Goal: Task Accomplishment & Management: Manage account settings

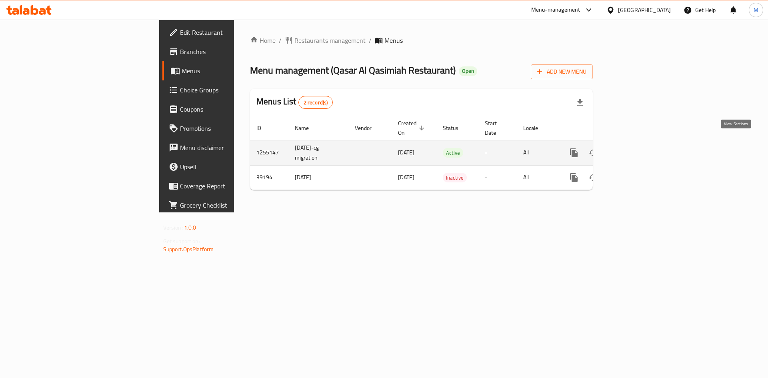
click at [636, 148] on icon "enhanced table" at bounding box center [632, 153] width 10 height 10
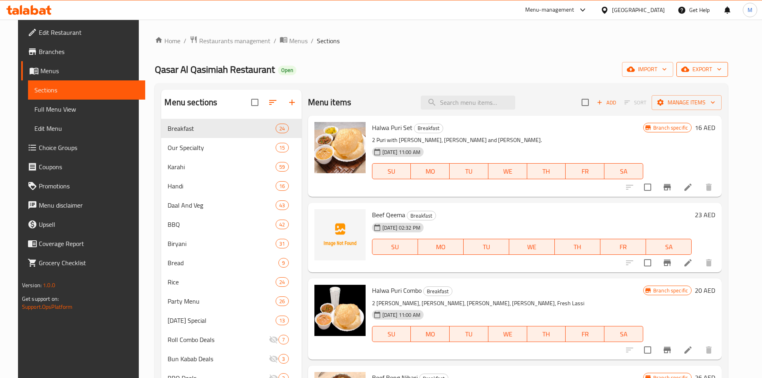
click at [716, 72] on span "export" at bounding box center [702, 69] width 39 height 10
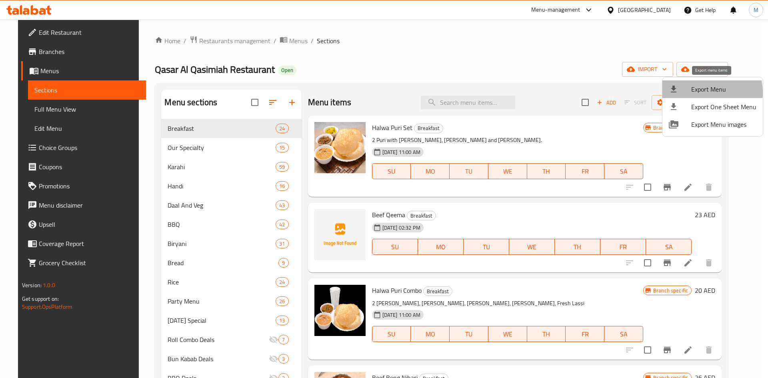
click at [704, 92] on span "Export Menu" at bounding box center [723, 89] width 65 height 10
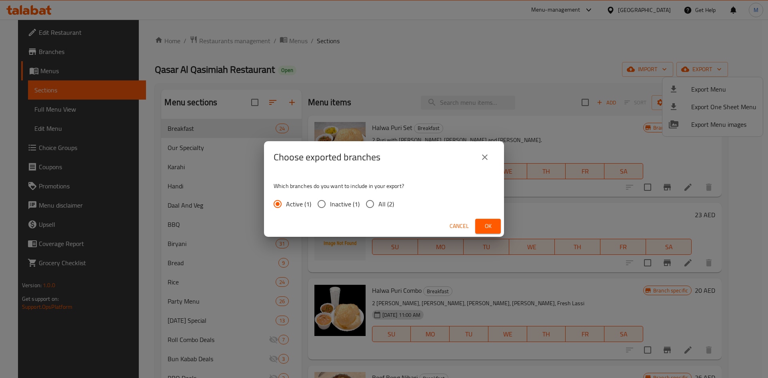
click at [372, 202] on input "All (2)" at bounding box center [370, 204] width 17 height 17
radio input "true"
click at [488, 224] on span "Ok" at bounding box center [488, 226] width 13 height 10
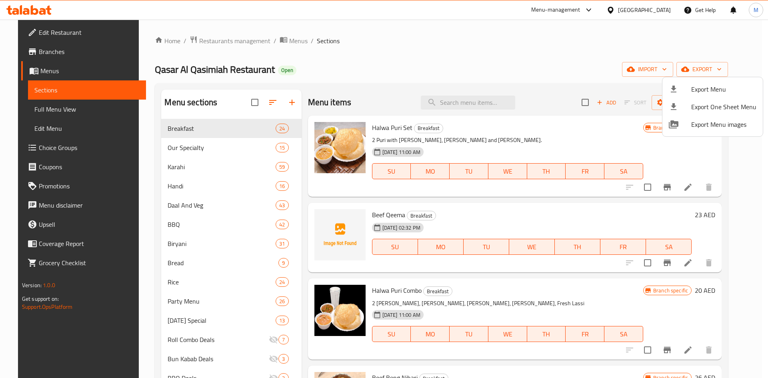
drag, startPoint x: 398, startPoint y: 50, endPoint x: 353, endPoint y: 44, distance: 44.9
click at [398, 50] on div at bounding box center [384, 189] width 768 height 378
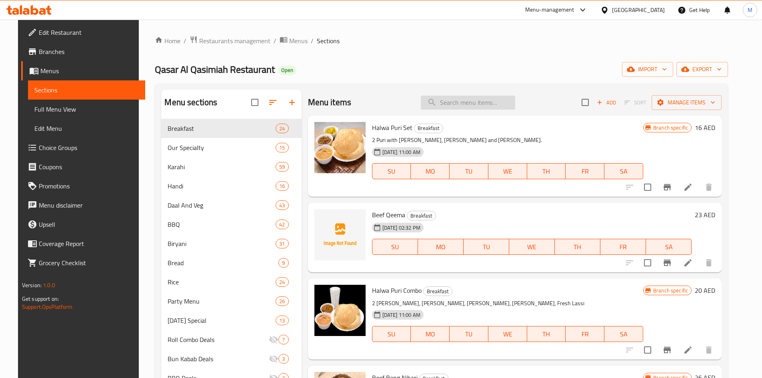
click at [470, 104] on input "search" at bounding box center [468, 103] width 94 height 14
paste input "Fresh Lime"
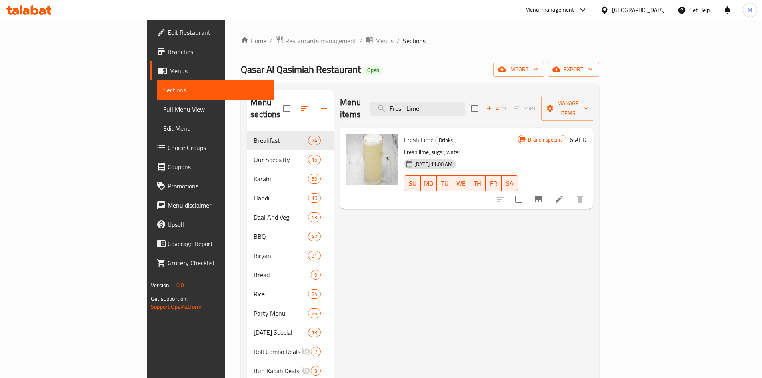
type input "Fresh Lime"
click at [543, 194] on icon "Branch-specific-item" at bounding box center [539, 199] width 10 height 10
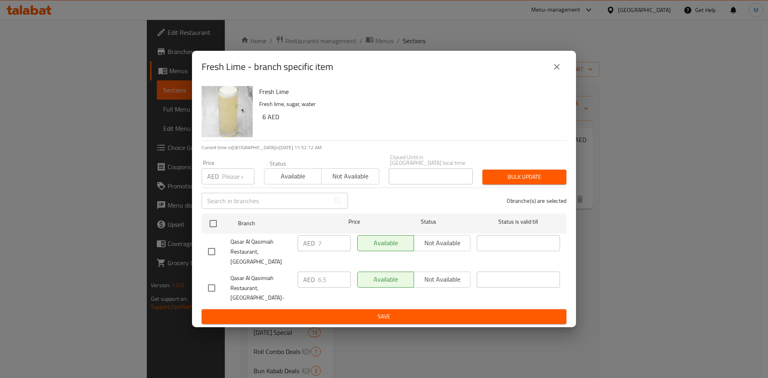
click at [213, 284] on input "checkbox" at bounding box center [211, 288] width 17 height 17
checkbox input "true"
click at [327, 283] on input "6.5" at bounding box center [334, 280] width 33 height 16
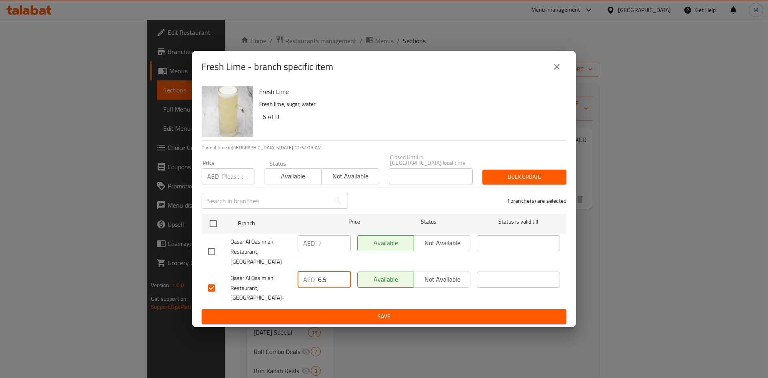
paste input "0"
type input "6.50"
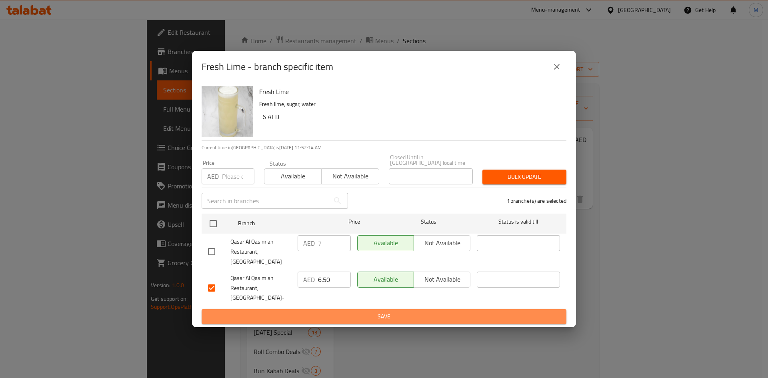
click at [350, 312] on span "Save" at bounding box center [384, 317] width 352 height 10
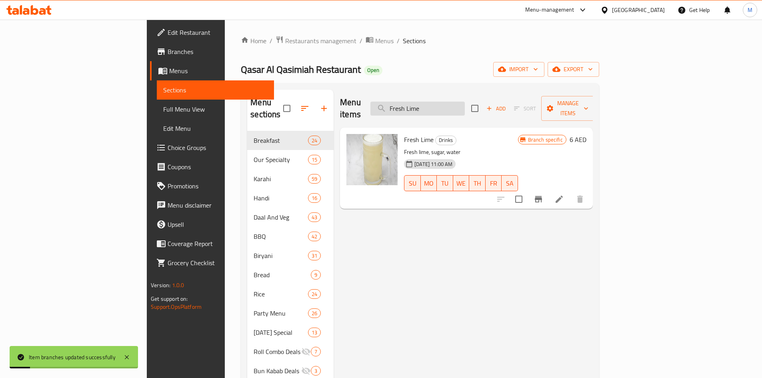
click at [465, 102] on input "Fresh Lime" at bounding box center [417, 109] width 94 height 14
paste input "Mint [PERSON_NAME]"
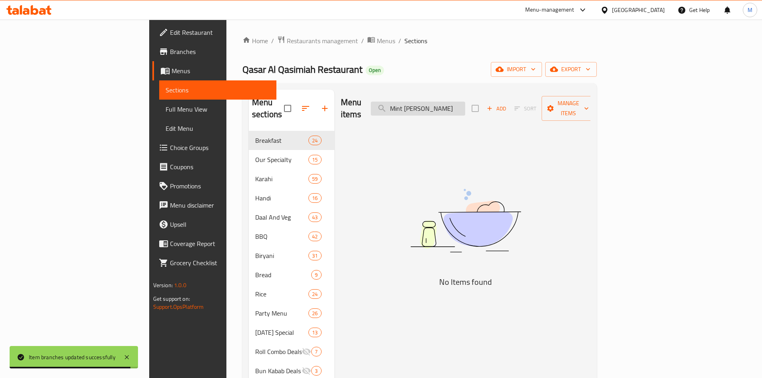
click at [452, 106] on input "Mint [PERSON_NAME]" at bounding box center [418, 109] width 94 height 14
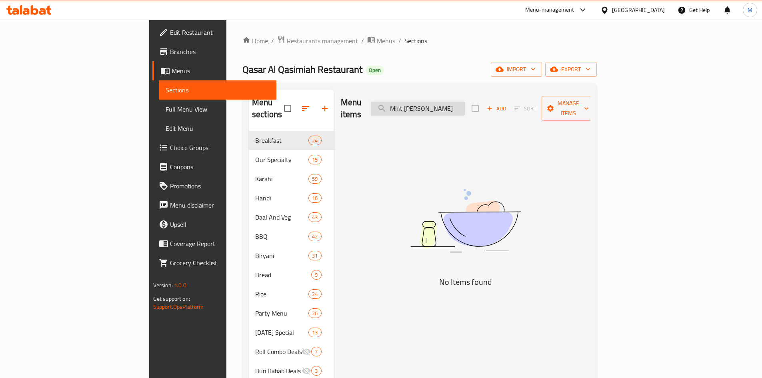
click at [450, 106] on input "Mint [PERSON_NAME]" at bounding box center [418, 109] width 94 height 14
click at [465, 104] on input "[PERSON_NAME]" at bounding box center [418, 109] width 94 height 14
type input "M"
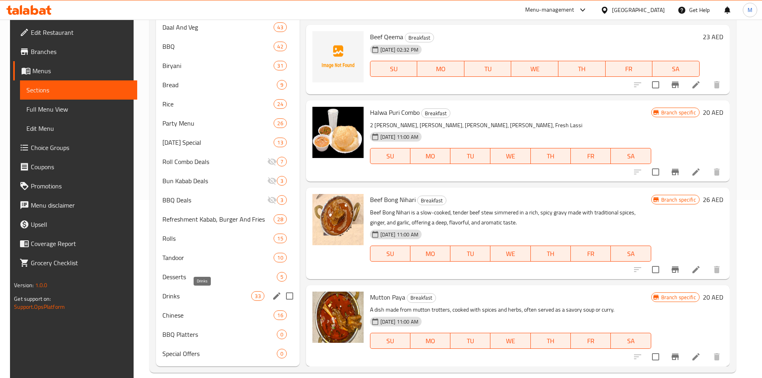
scroll to position [189, 0]
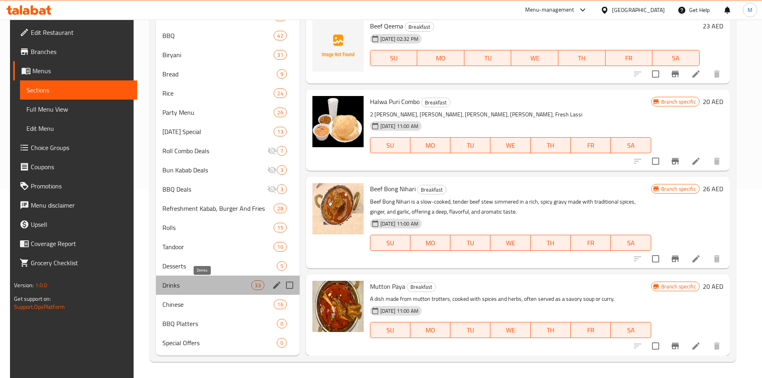
click at [179, 285] on span "Drinks" at bounding box center [206, 285] width 89 height 10
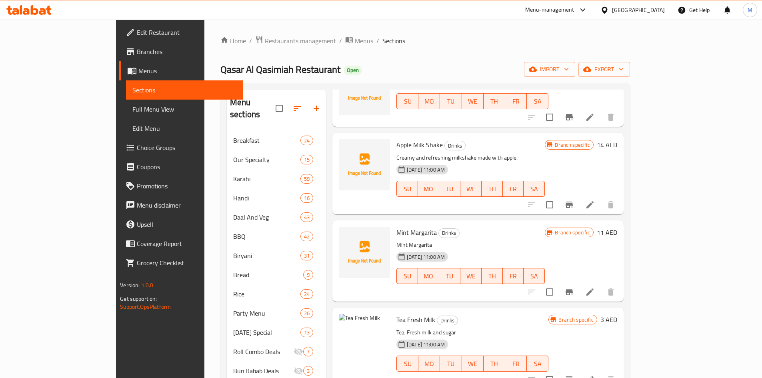
scroll to position [960, 0]
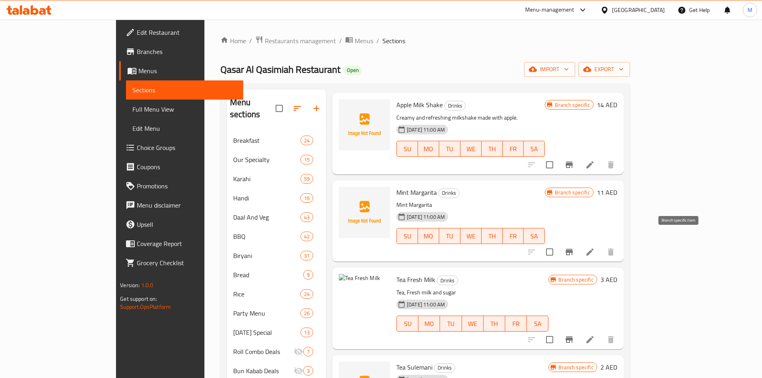
click at [573, 249] on icon "Branch-specific-item" at bounding box center [569, 252] width 7 height 6
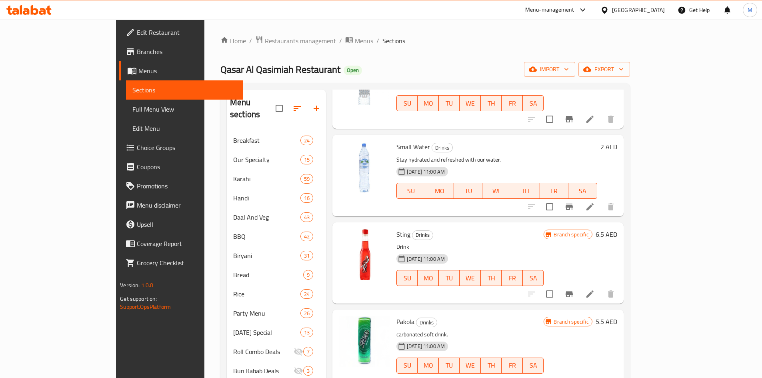
scroll to position [0, 0]
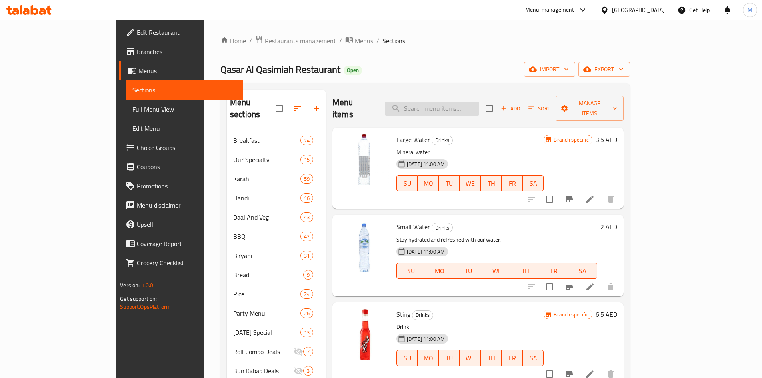
click at [464, 102] on input "search" at bounding box center [432, 109] width 94 height 14
paste input "Pakola"
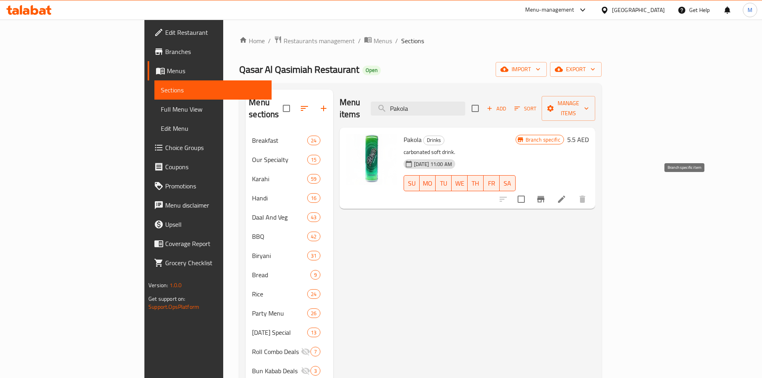
type input "Pakola"
click at [544, 196] on icon "Branch-specific-item" at bounding box center [540, 199] width 7 height 6
click at [465, 102] on input "Pakola" at bounding box center [418, 109] width 94 height 14
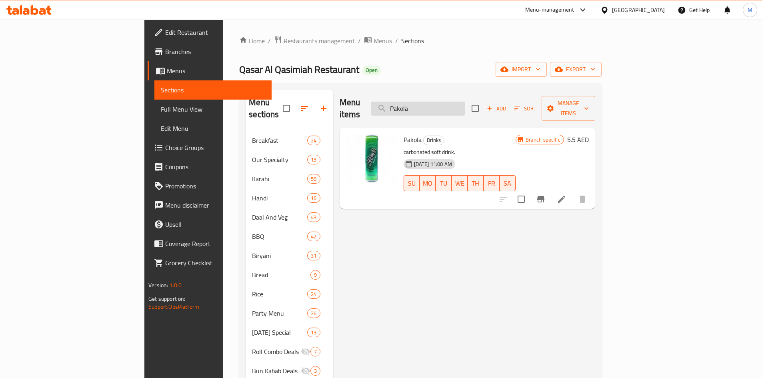
paste input "Sting"
type input "Sting"
click at [546, 194] on icon "Branch-specific-item" at bounding box center [541, 199] width 10 height 10
click at [465, 102] on input "Sting" at bounding box center [418, 109] width 94 height 14
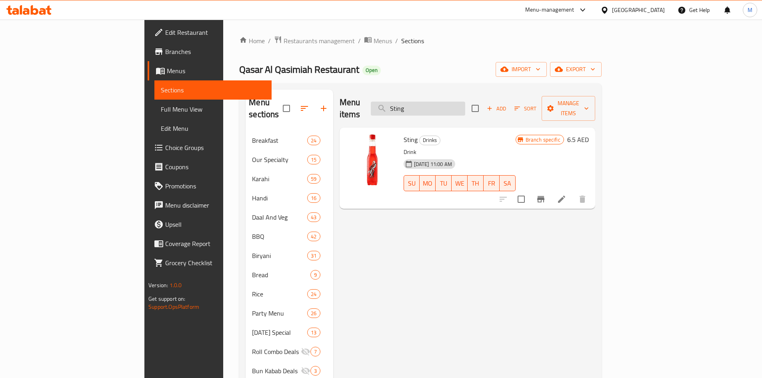
click at [465, 102] on input "Sting" at bounding box center [418, 109] width 94 height 14
paste input "[PERSON_NAME] (Laban)"
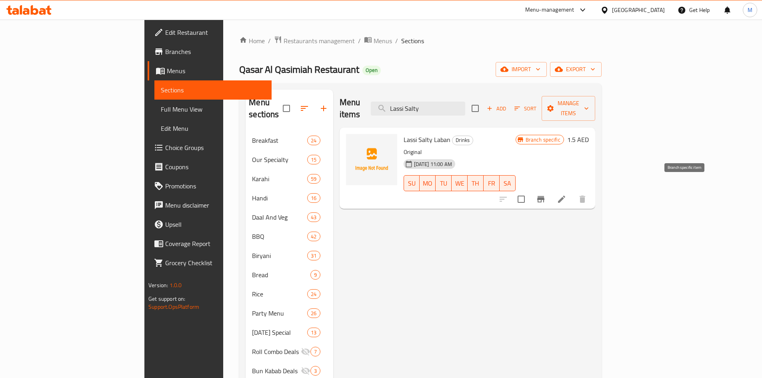
type input "Lassi Salty"
click at [544, 196] on icon "Branch-specific-item" at bounding box center [540, 199] width 7 height 6
click at [465, 102] on input "Lassi Salty" at bounding box center [418, 109] width 94 height 14
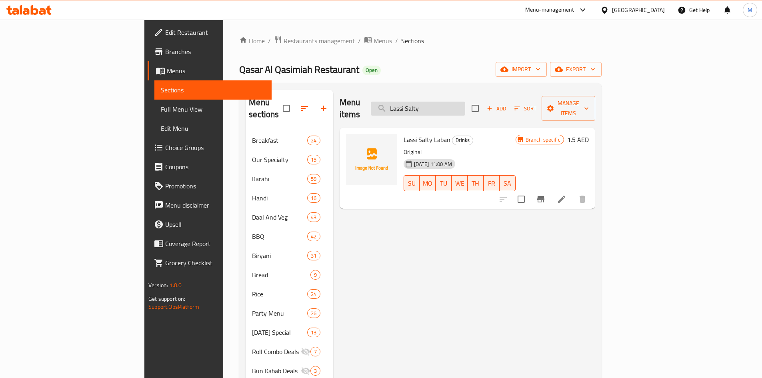
paste input "weet"
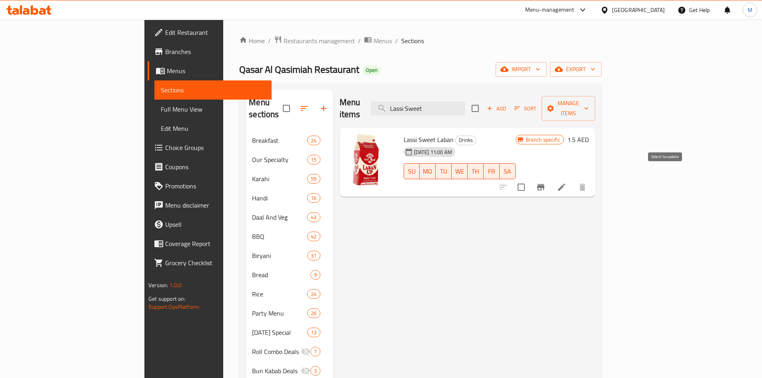
type input "Lassi Sweet"
click at [546, 182] on icon "Branch-specific-item" at bounding box center [541, 187] width 10 height 10
click at [465, 102] on input "Lassi Sweet" at bounding box center [418, 109] width 94 height 14
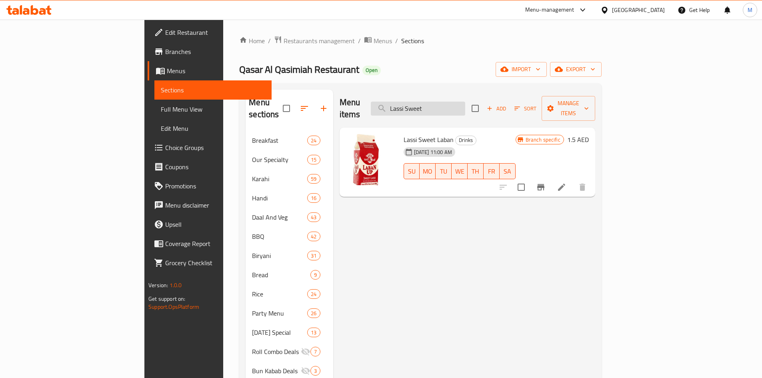
paste input "Water 500ml"
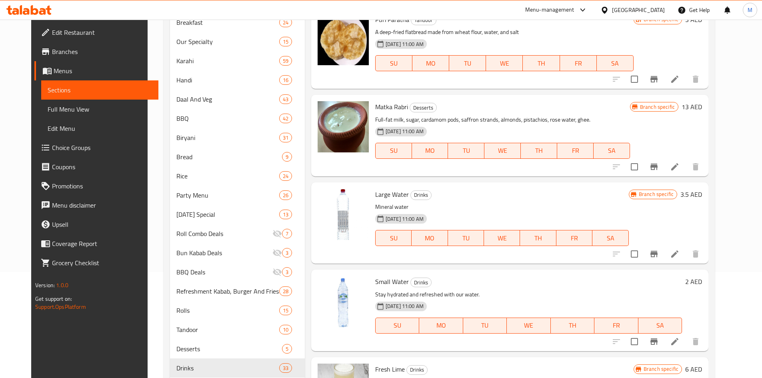
scroll to position [120, 0]
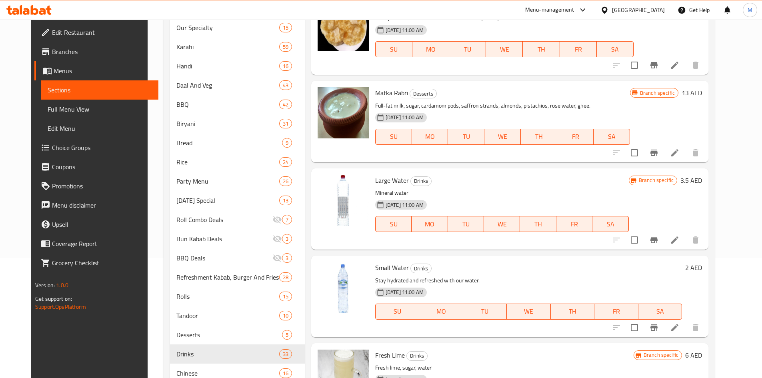
type input "Water"
click at [658, 325] on icon "Branch-specific-item" at bounding box center [653, 327] width 7 height 6
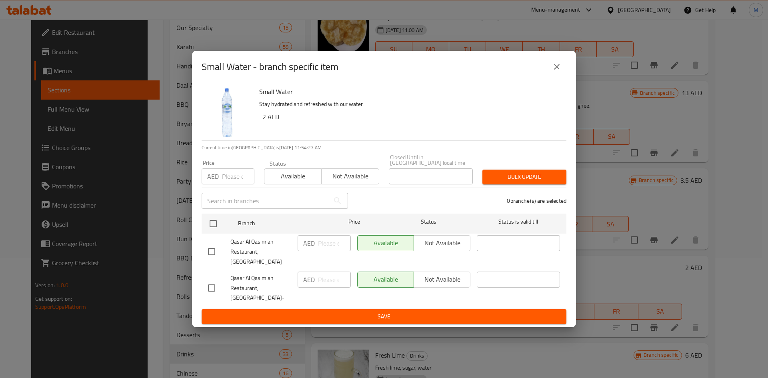
click at [210, 283] on input "checkbox" at bounding box center [211, 288] width 17 height 17
checkbox input "true"
click at [319, 278] on input "number" at bounding box center [334, 280] width 33 height 16
type input "2"
click at [401, 312] on span "Save" at bounding box center [384, 317] width 352 height 10
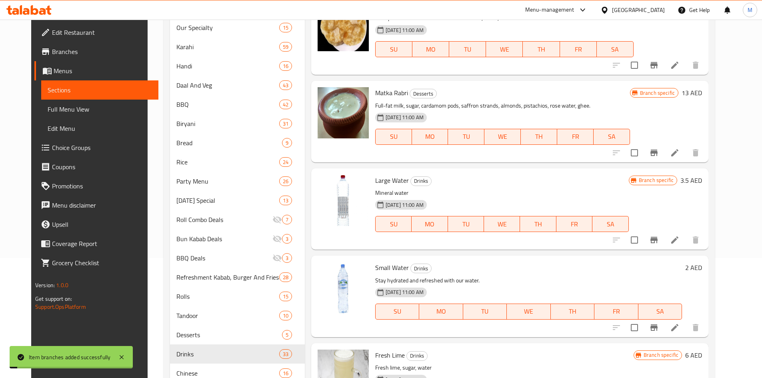
click at [678, 240] on div "Menu items Water Add Sort Manage items Puri Paratha Breakfast A deep-fried flat…" at bounding box center [507, 197] width 404 height 455
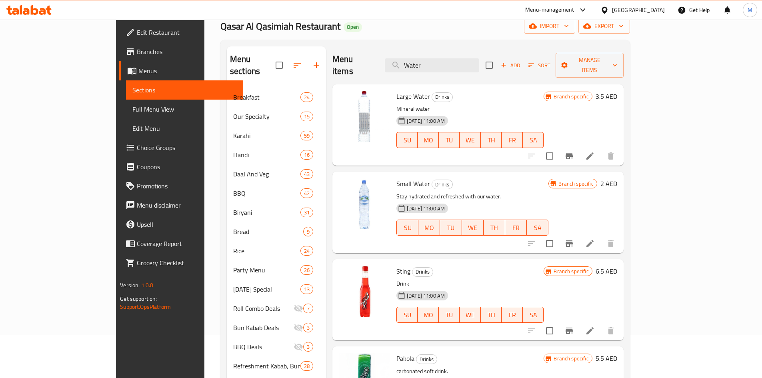
scroll to position [29, 0]
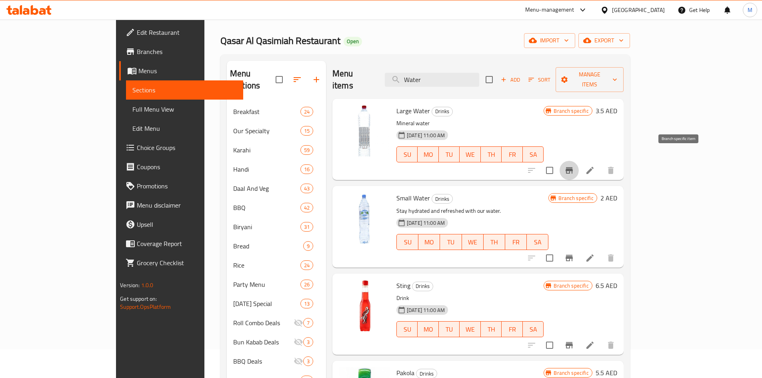
click at [573, 167] on icon "Branch-specific-item" at bounding box center [569, 170] width 7 height 6
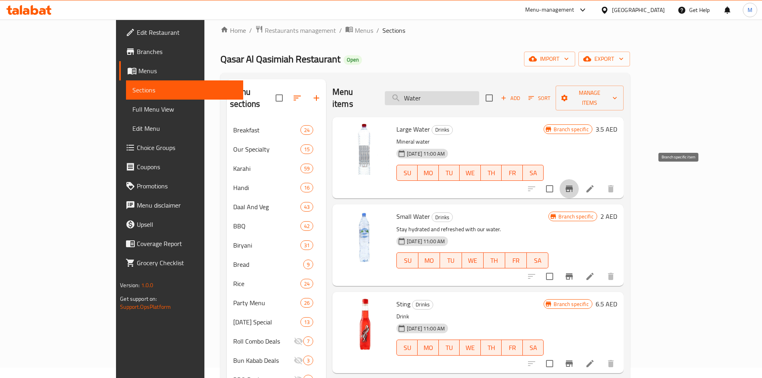
scroll to position [0, 0]
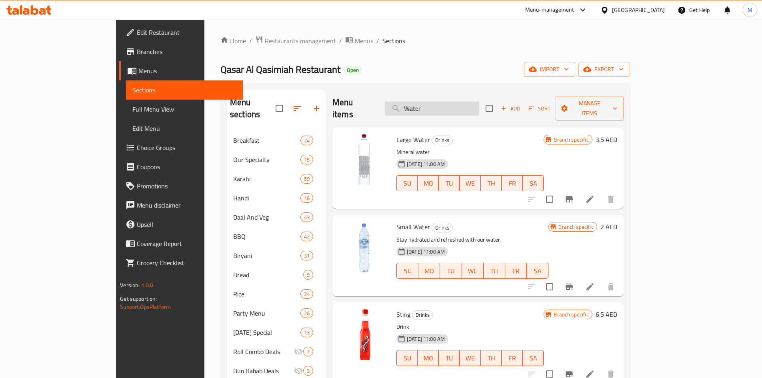
click at [468, 102] on input "Water" at bounding box center [432, 109] width 94 height 14
paste input "Fresh Milk Tea"
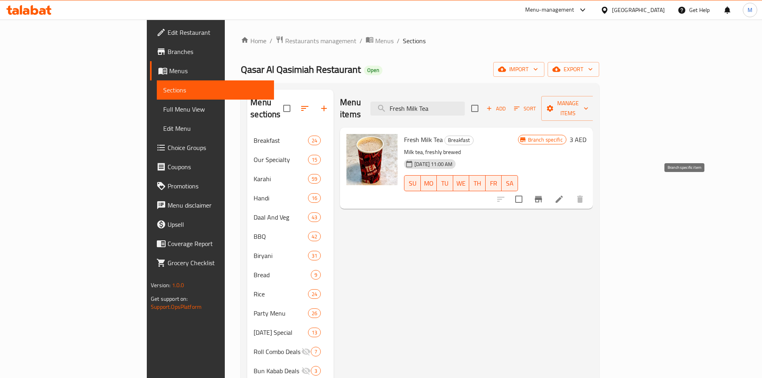
type input "Fresh Milk Tea"
click at [542, 196] on icon "Branch-specific-item" at bounding box center [538, 199] width 7 height 6
click at [465, 102] on input "Fresh Milk Tea" at bounding box center [417, 109] width 94 height 14
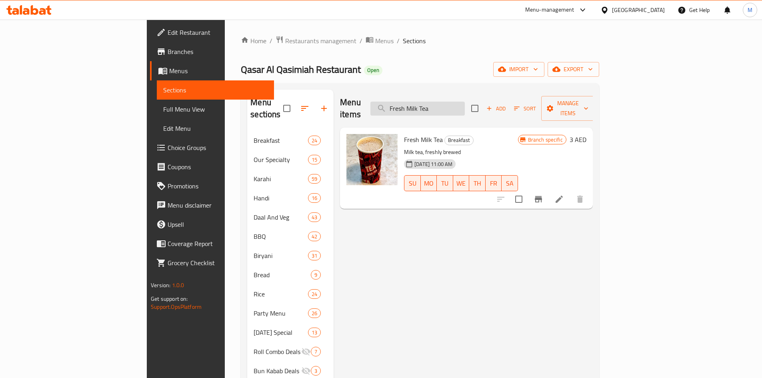
paste input "Tea Green"
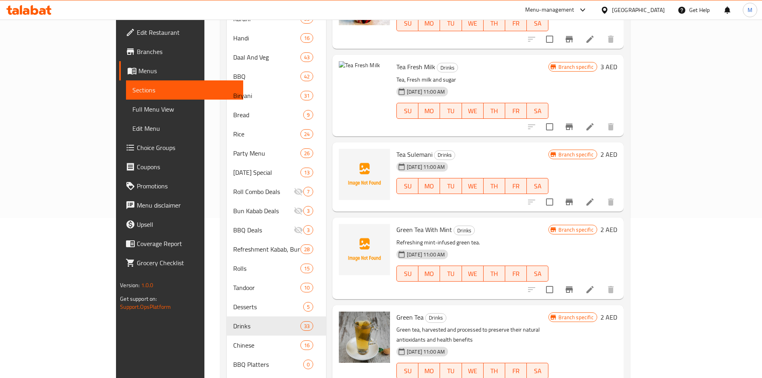
scroll to position [189, 0]
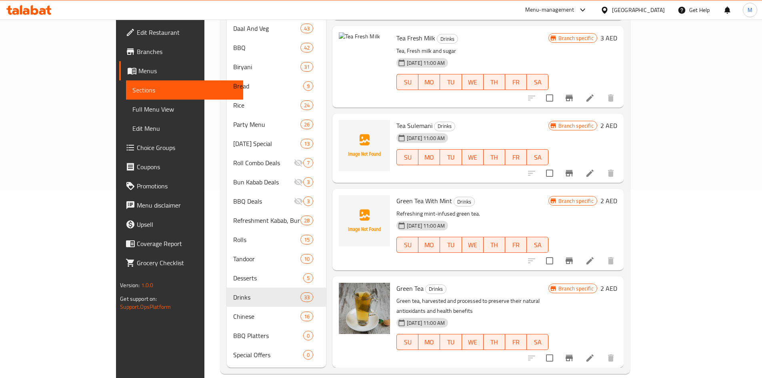
type input "Tea"
click at [579, 348] on button "Branch-specific-item" at bounding box center [569, 357] width 19 height 19
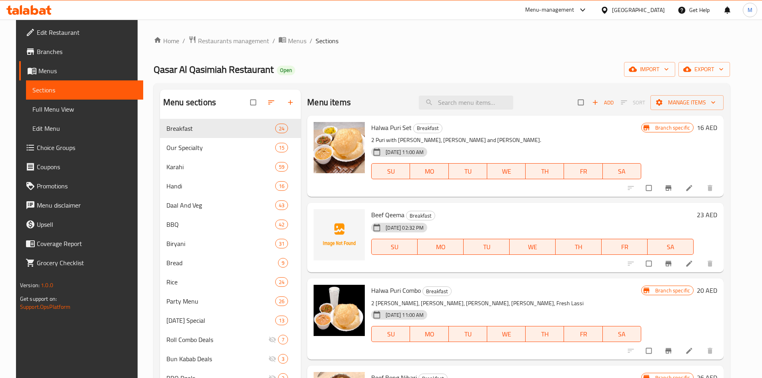
click at [37, 49] on span "Branches" at bounding box center [87, 52] width 100 height 10
